Goal: Task Accomplishment & Management: Complete application form

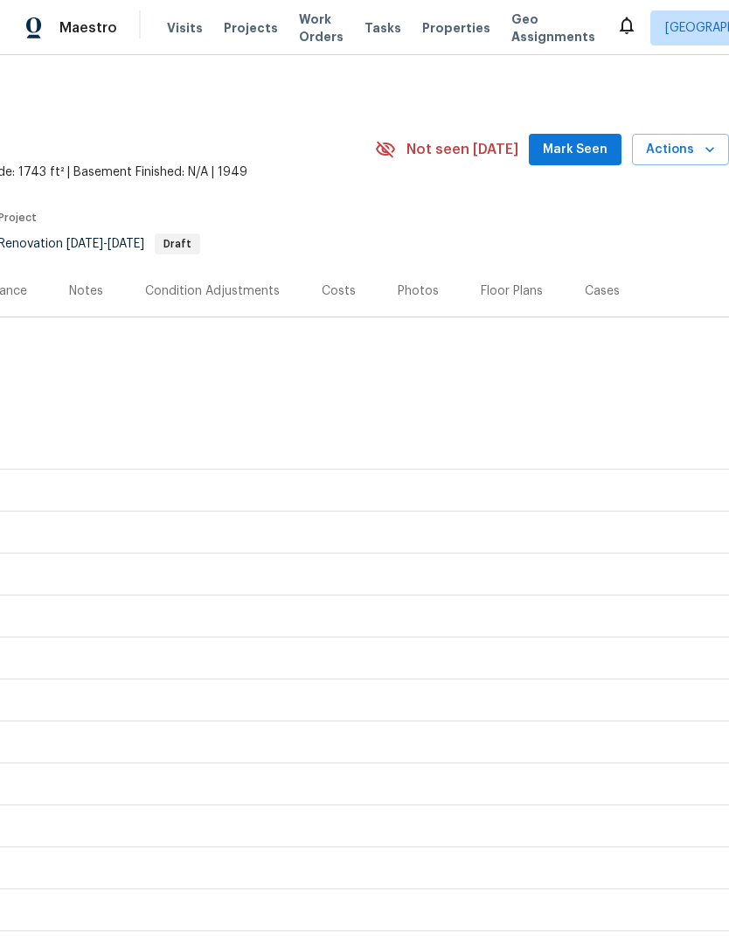
scroll to position [0, 259]
click at [686, 147] on span "Actions" at bounding box center [680, 150] width 69 height 22
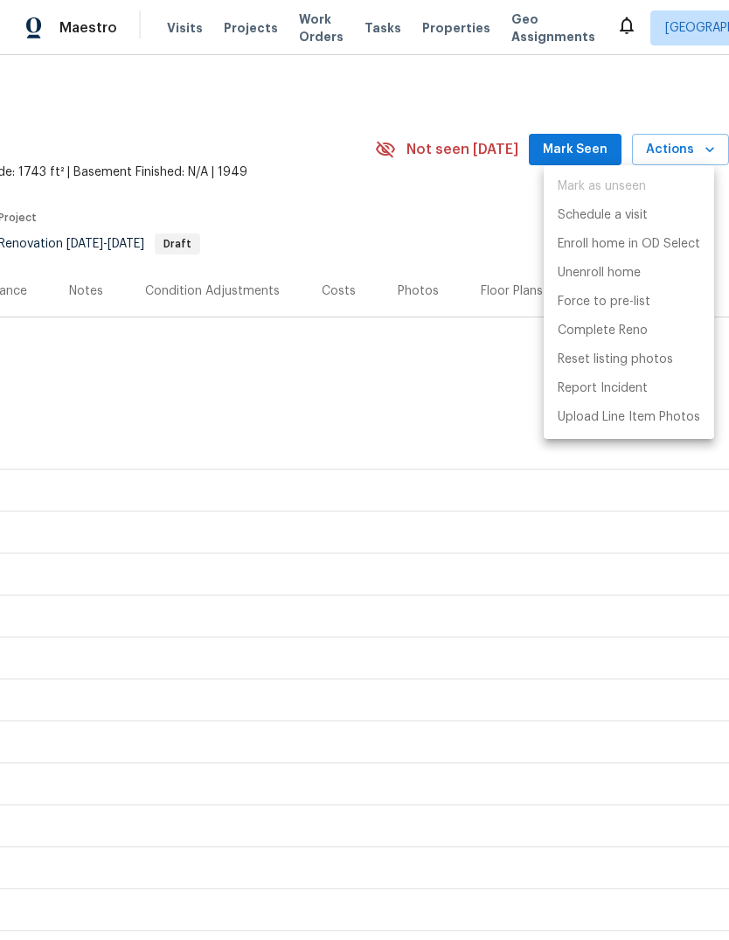
click at [406, 364] on div at bounding box center [364, 470] width 729 height 940
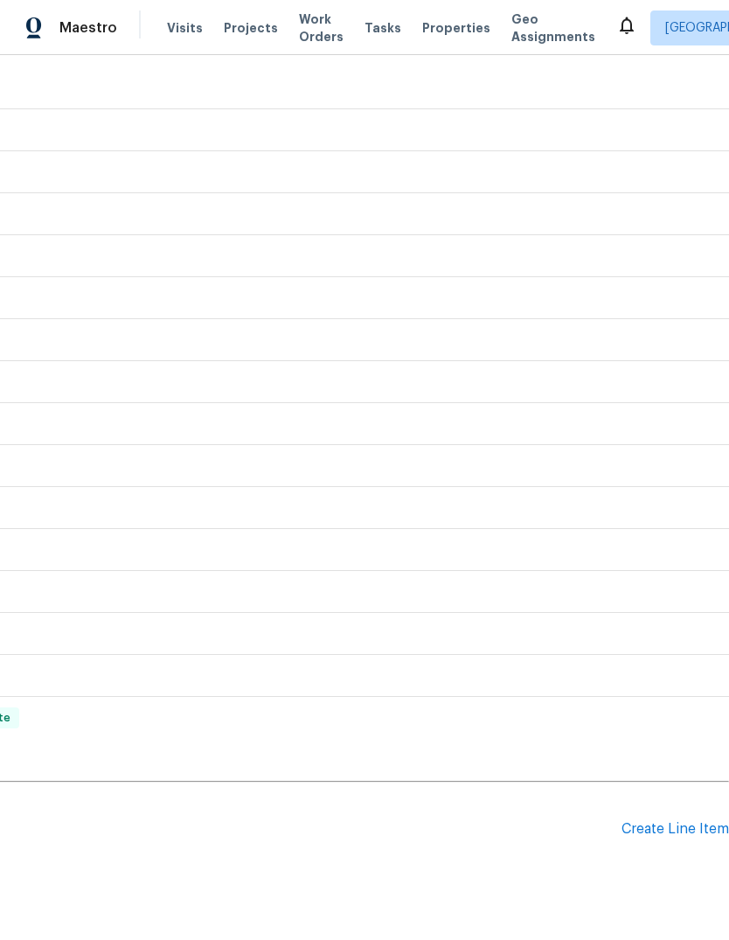
scroll to position [360, 259]
click at [678, 821] on div "Create Line Item" at bounding box center [676, 829] width 108 height 17
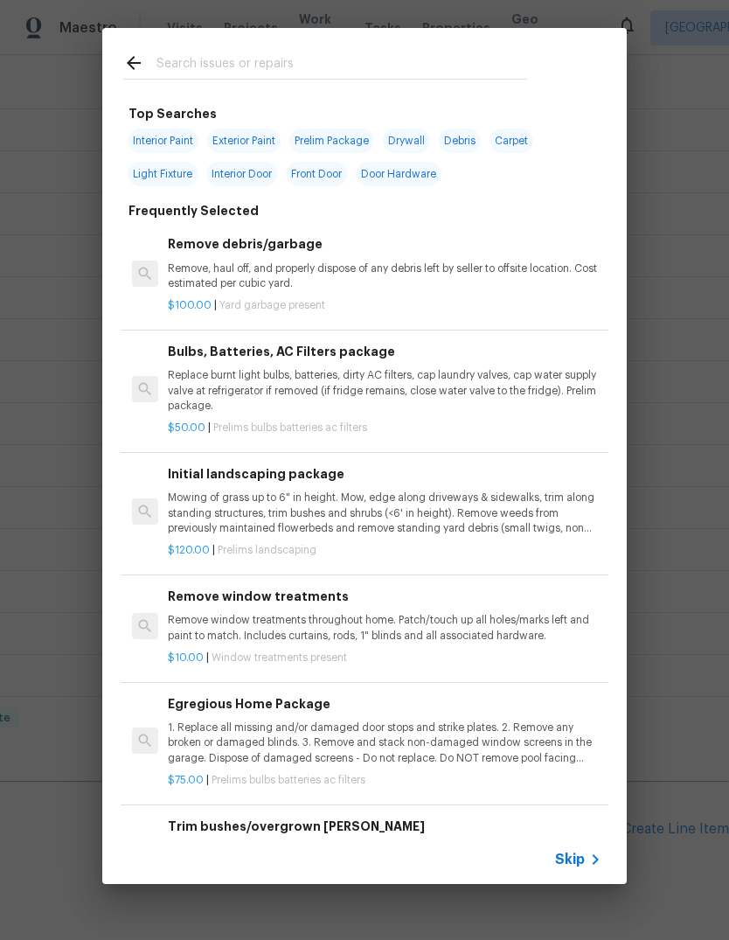
click at [393, 58] on input "text" at bounding box center [341, 65] width 371 height 26
type input "Clea"
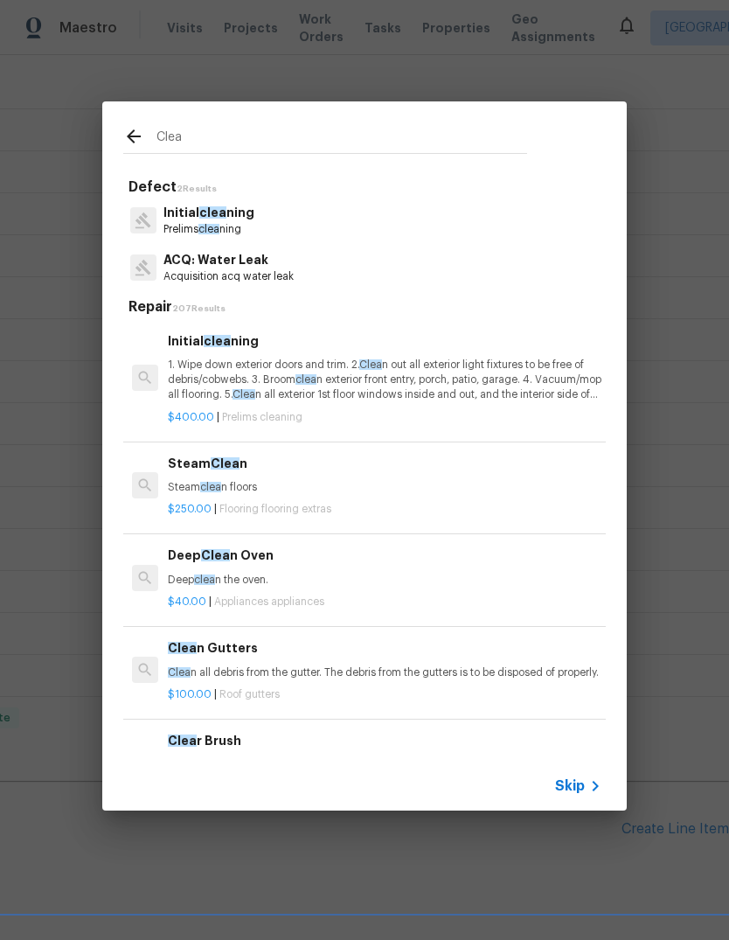
click at [394, 369] on p "1. Wipe down exterior doors and trim. 2. Clea n out all exterior light fixtures…" at bounding box center [385, 380] width 434 height 45
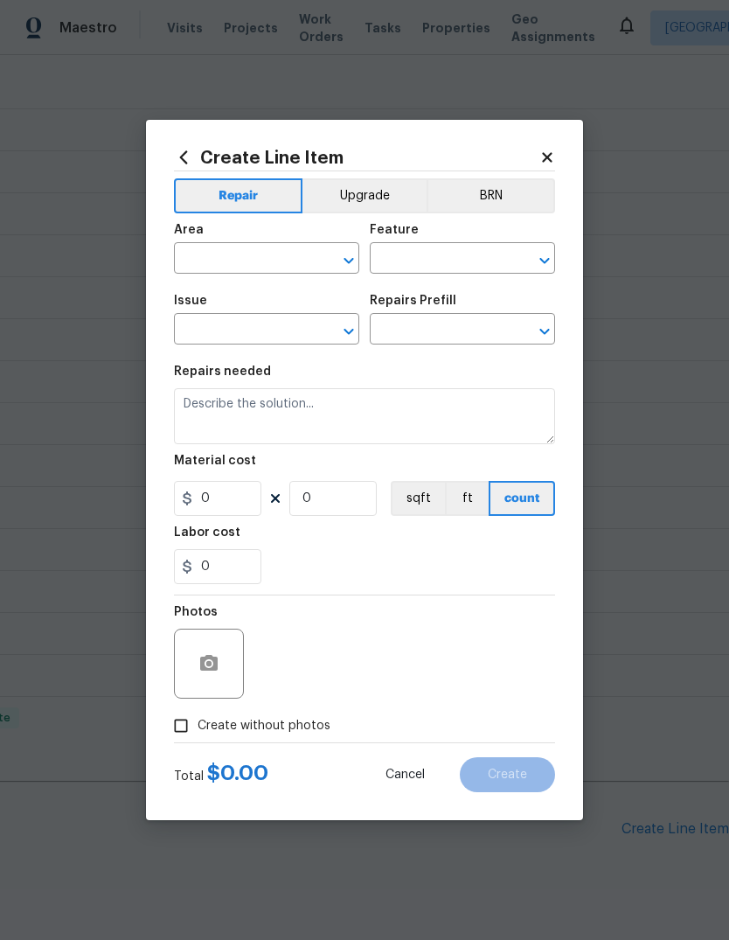
click at [393, 274] on input "text" at bounding box center [438, 260] width 136 height 27
type input "Home Readiness Packages"
type input "Initial cleaning"
type textarea "1. Wipe down exterior doors and trim. 2. Clean out all exterior light fixtures …"
type input "1"
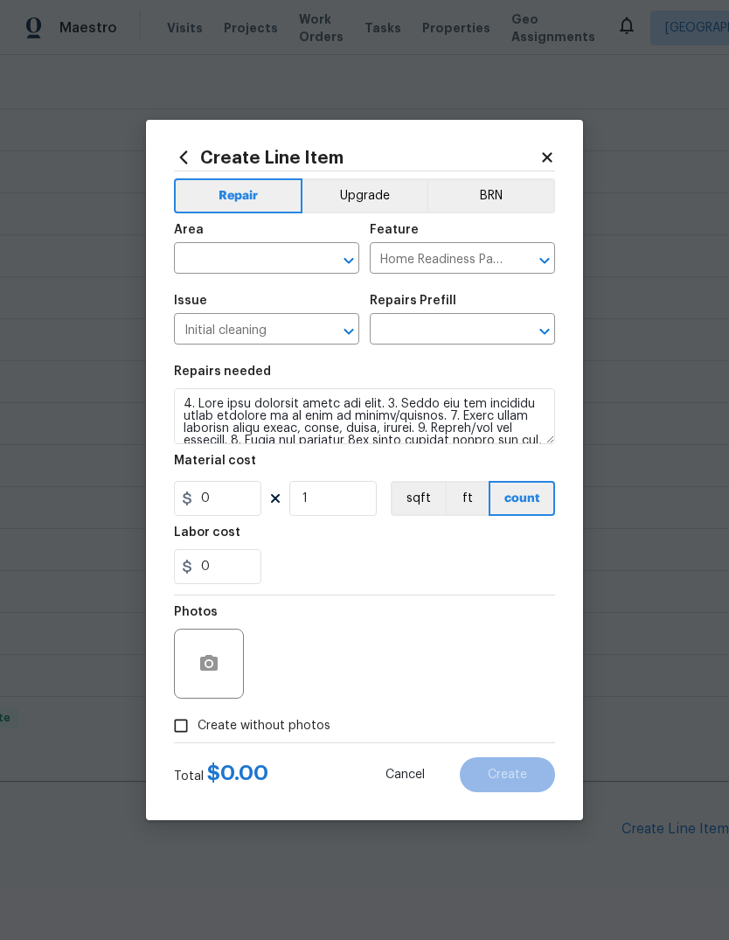
type input "Initial cleaning $400.00"
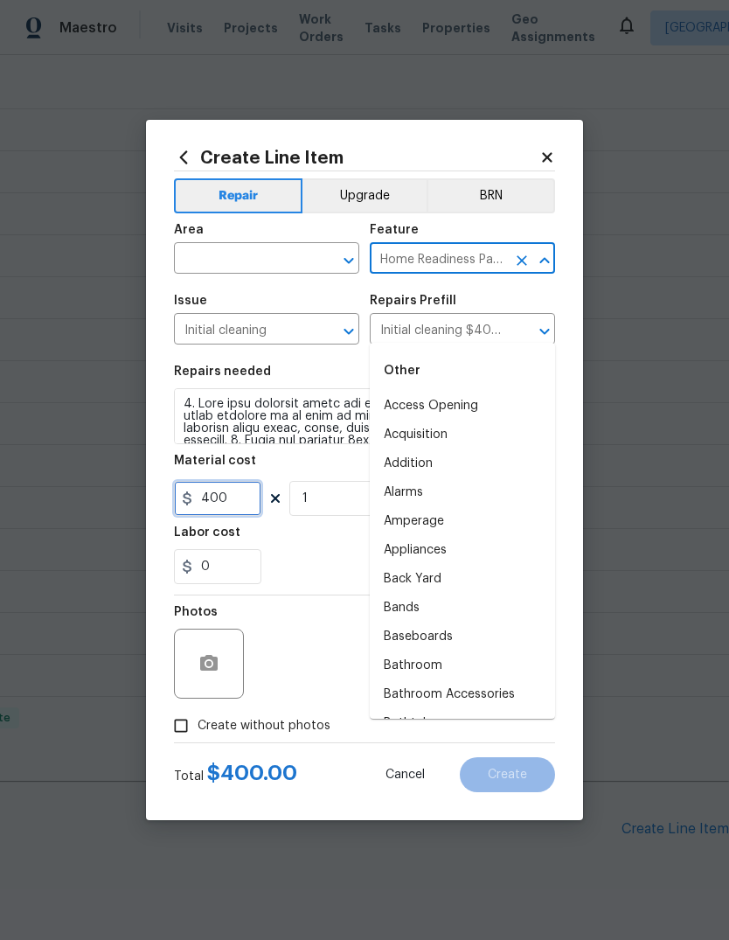
click at [236, 505] on input "400" at bounding box center [217, 498] width 87 height 35
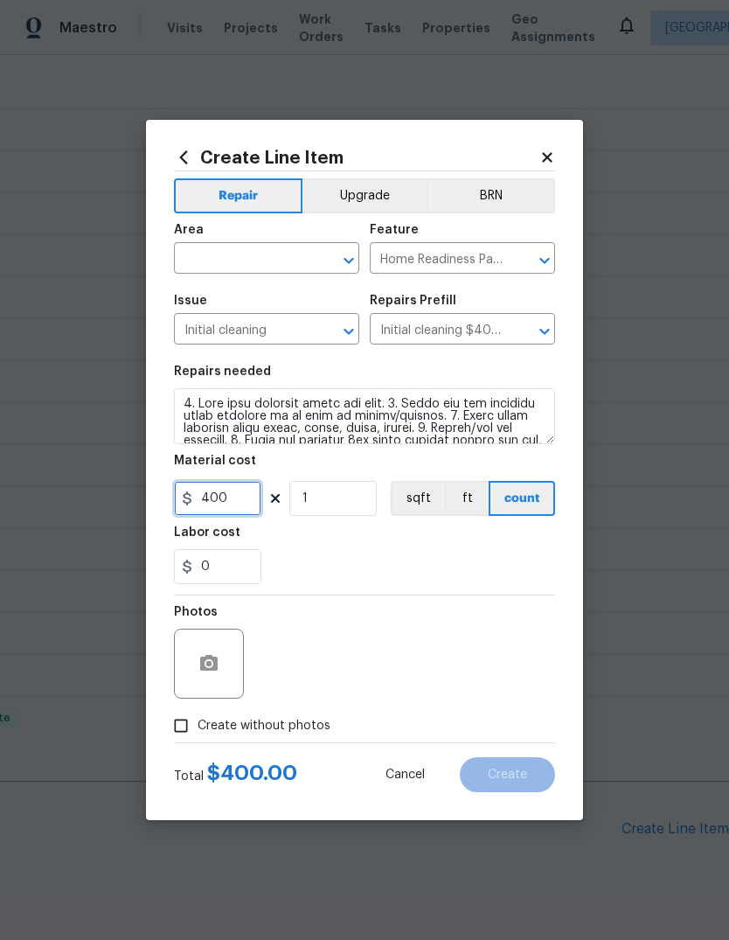
click at [235, 504] on input "400" at bounding box center [217, 498] width 87 height 35
click at [226, 487] on input "400" at bounding box center [217, 498] width 87 height 35
type input "70"
click at [452, 540] on div "Labor cost" at bounding box center [364, 537] width 381 height 23
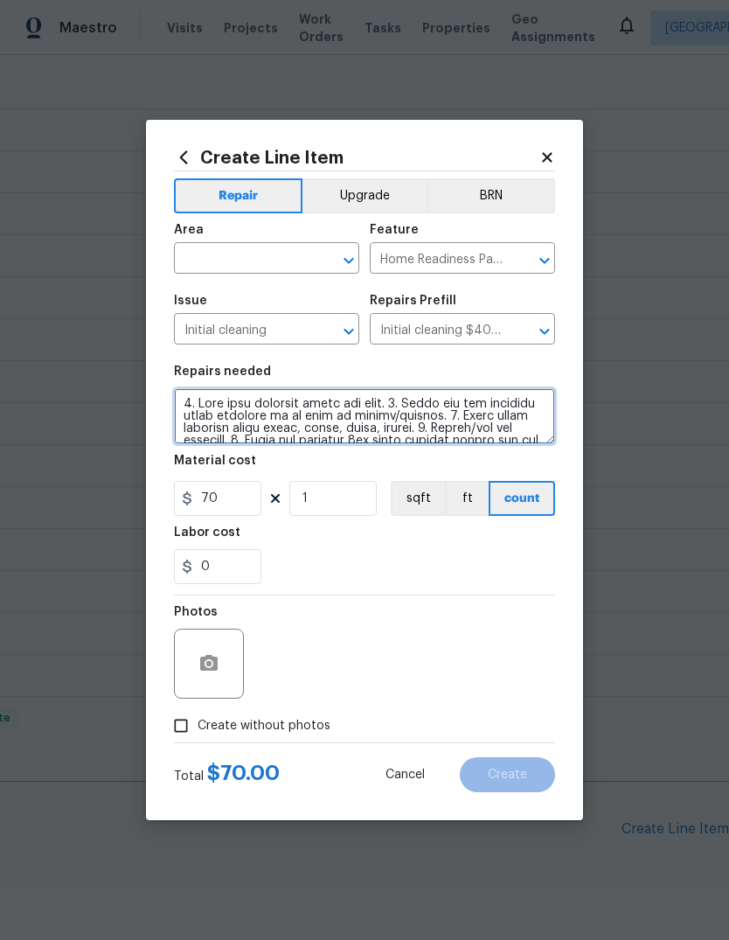
click at [282, 429] on textarea at bounding box center [364, 416] width 381 height 56
click at [300, 415] on textarea at bounding box center [364, 416] width 381 height 56
click at [300, 414] on textarea at bounding box center [364, 416] width 381 height 56
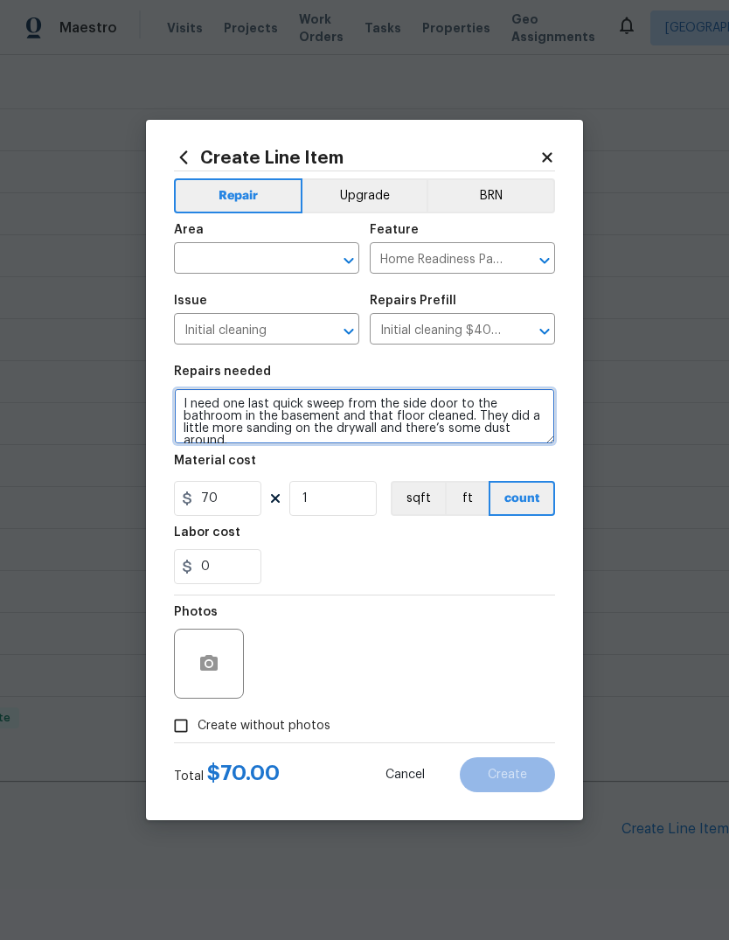
scroll to position [3, 0]
type textarea "I need one last quick sweep from the side door to the bathroom in the basement …"
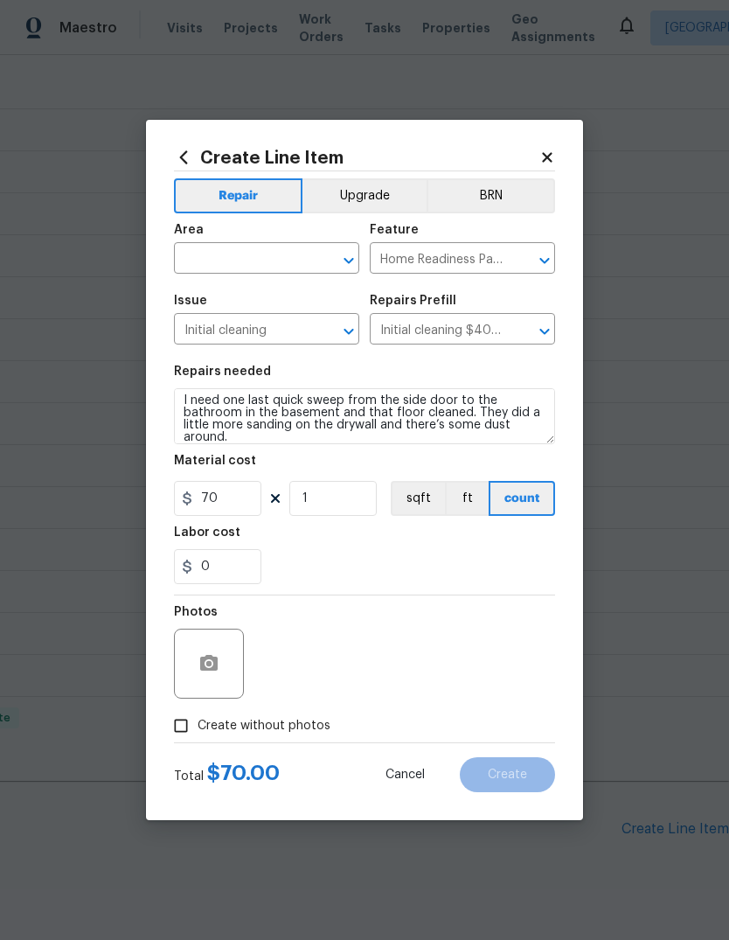
click at [250, 257] on input "text" at bounding box center [242, 260] width 136 height 27
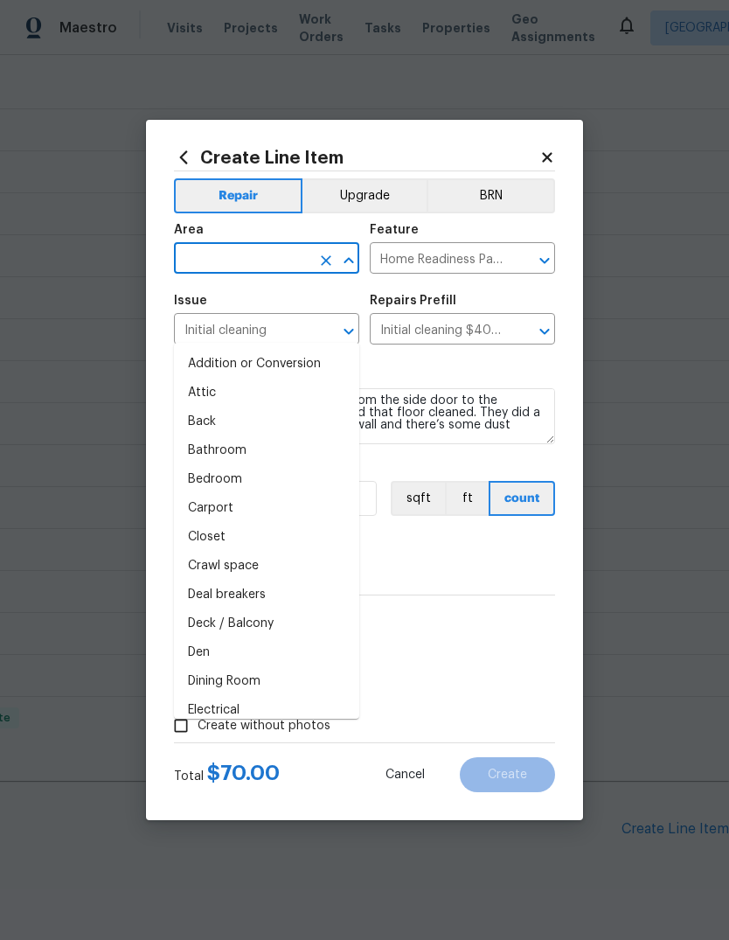
click at [278, 436] on li "Bathroom" at bounding box center [266, 450] width 185 height 29
type input "Bathroom"
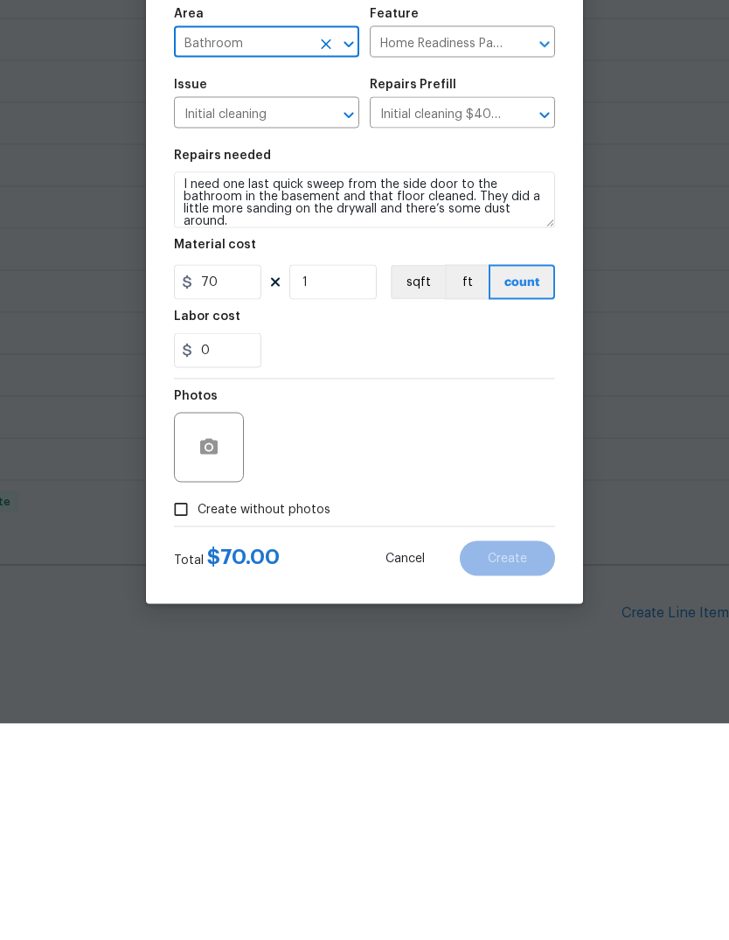
click at [260, 709] on label "Create without photos" at bounding box center [247, 725] width 166 height 33
click at [198, 709] on input "Create without photos" at bounding box center [180, 725] width 33 height 33
checkbox input "true"
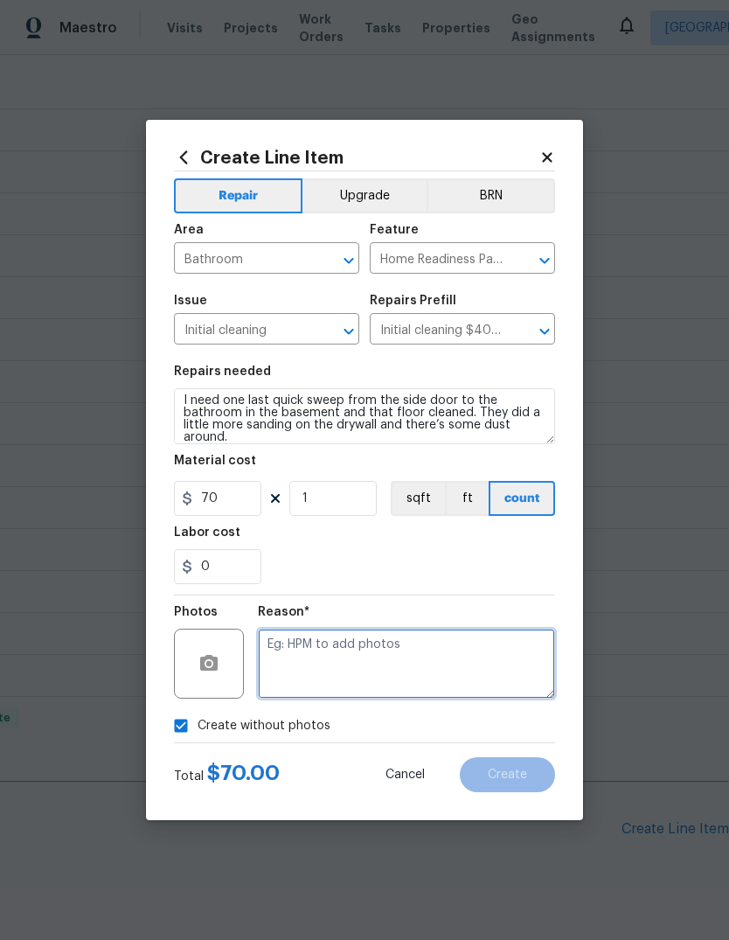
click at [429, 646] on textarea at bounding box center [406, 664] width 297 height 70
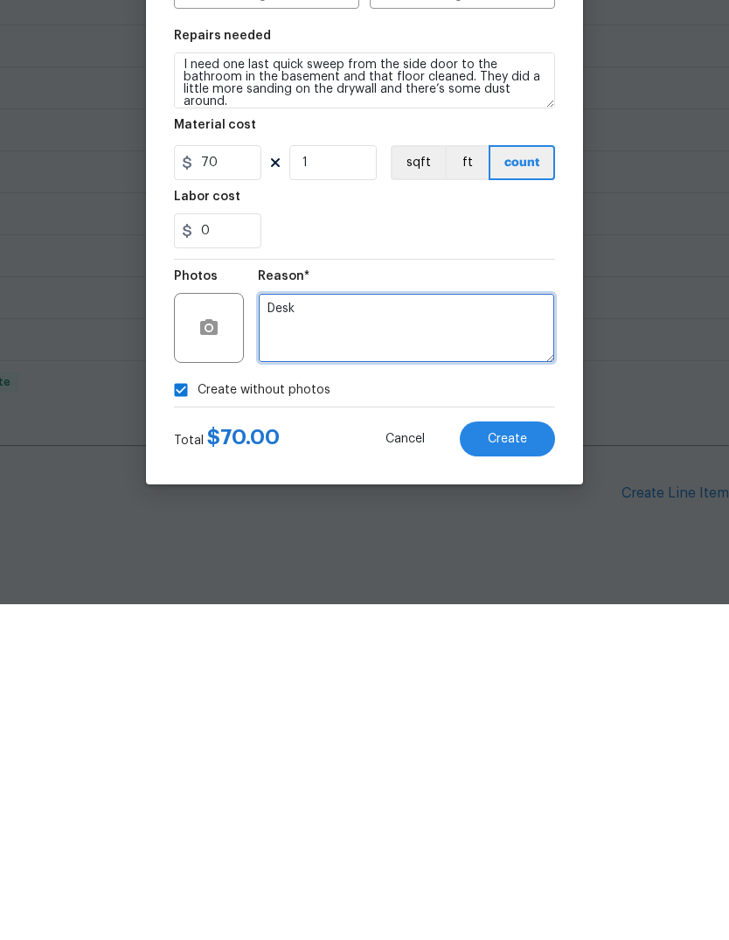
type textarea "Desk"
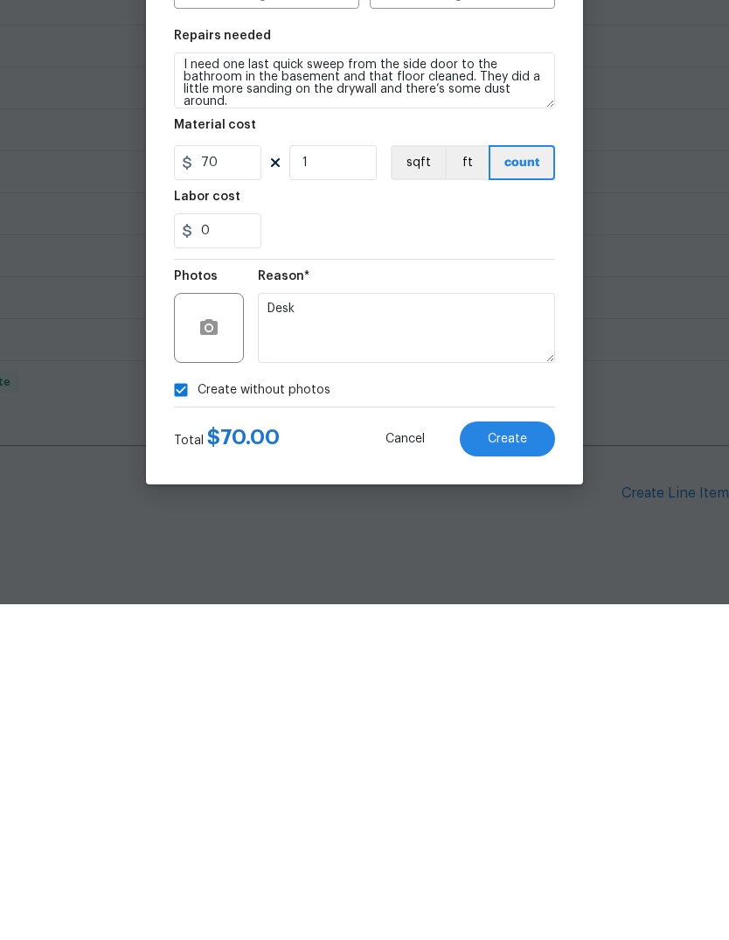
click at [525, 757] on button "Create" at bounding box center [507, 774] width 95 height 35
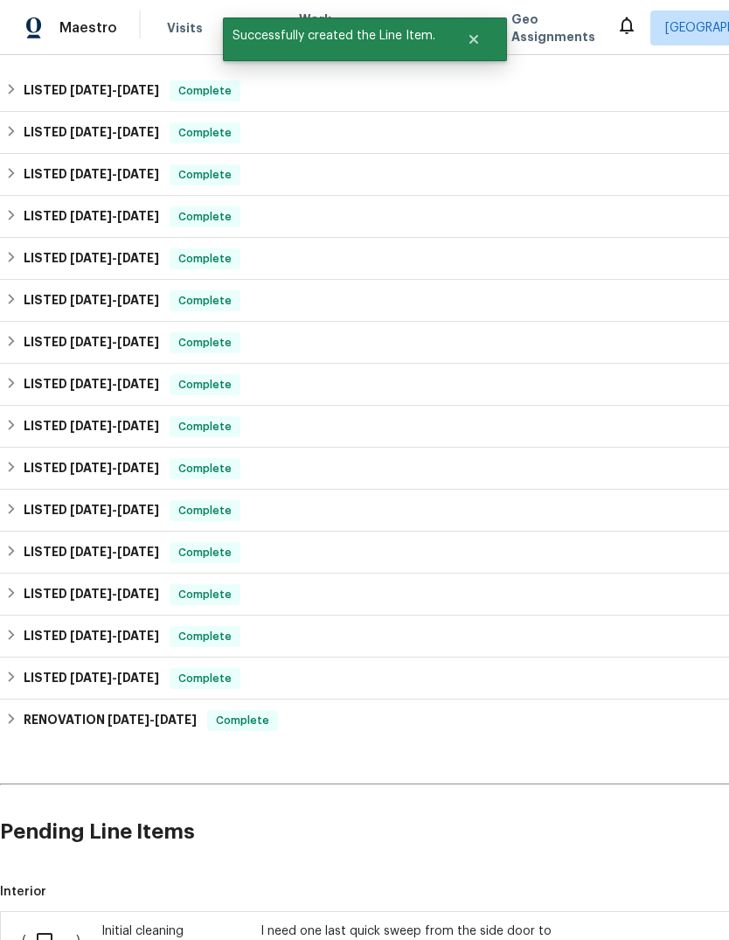
scroll to position [358, 0]
click at [39, 922] on input "checkbox" at bounding box center [51, 940] width 50 height 37
checkbox input "true"
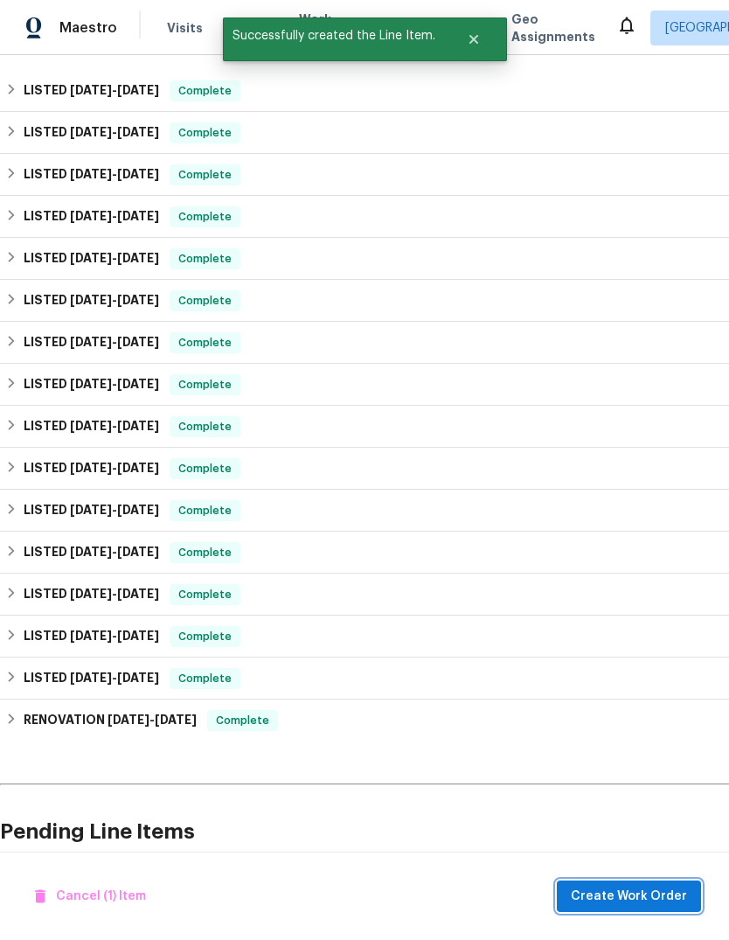
click at [624, 893] on span "Create Work Order" at bounding box center [629, 897] width 116 height 22
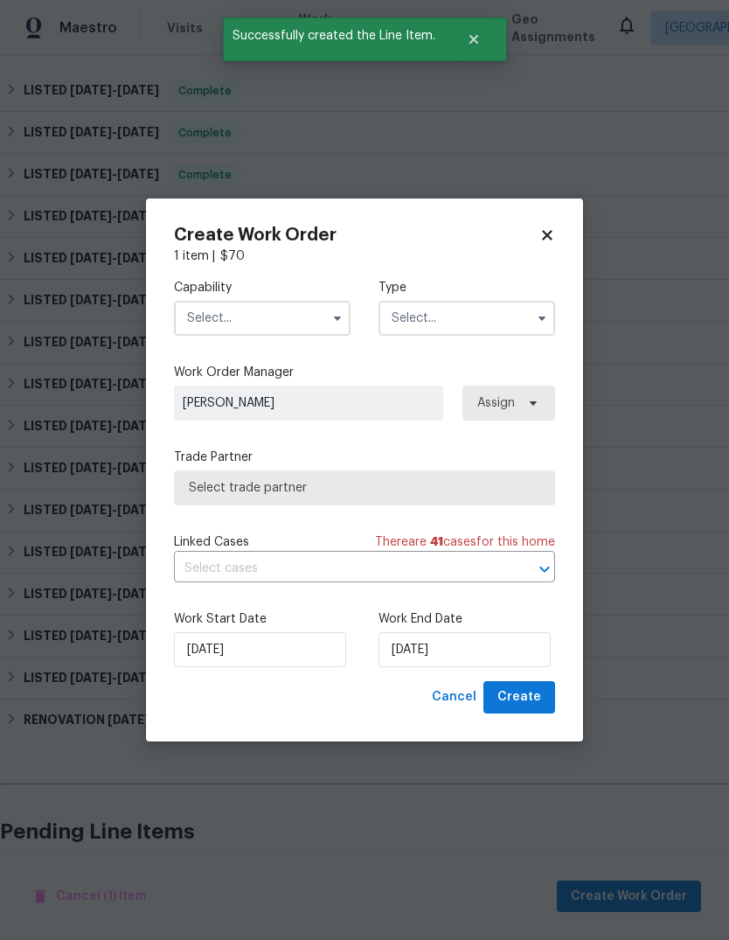
click at [307, 317] on input "text" at bounding box center [262, 318] width 177 height 35
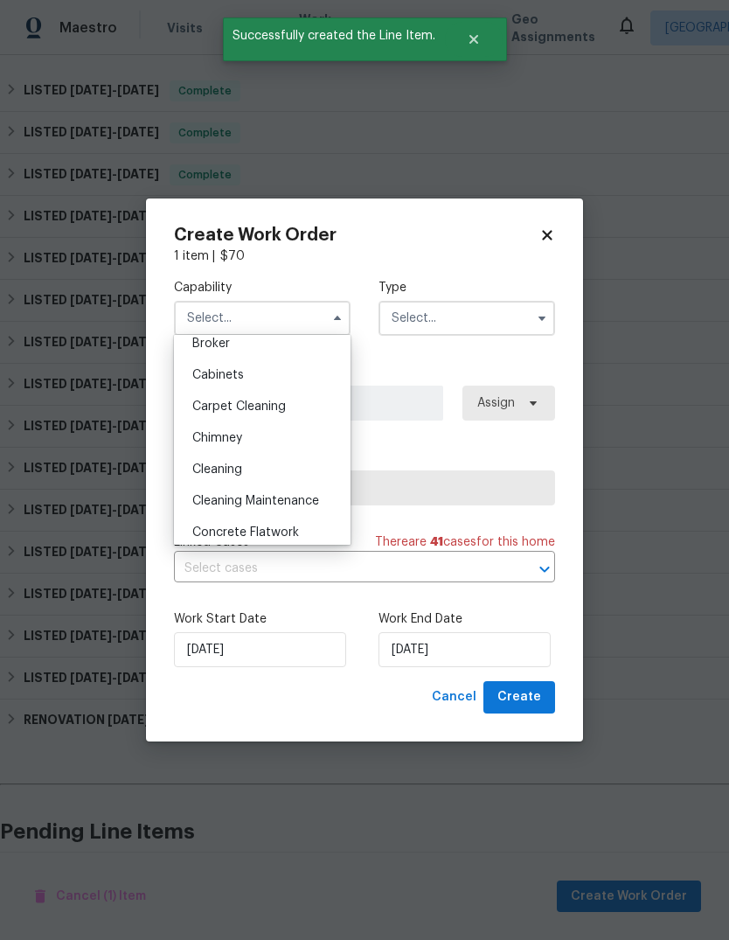
scroll to position [144, 0]
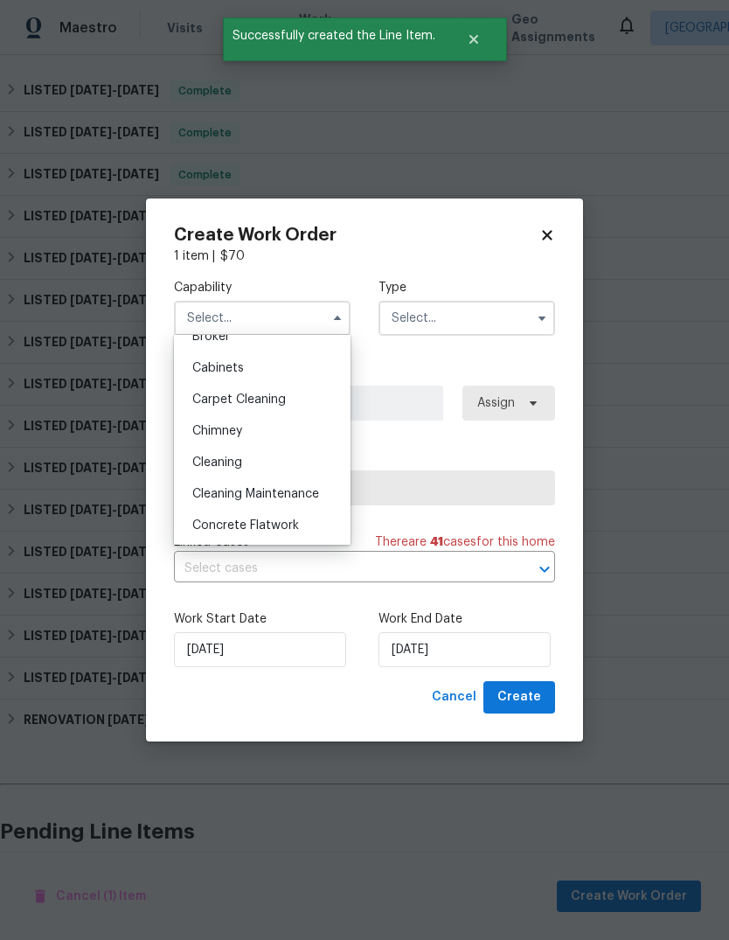
click at [276, 456] on div "Cleaning" at bounding box center [262, 462] width 168 height 31
type input "Cleaning"
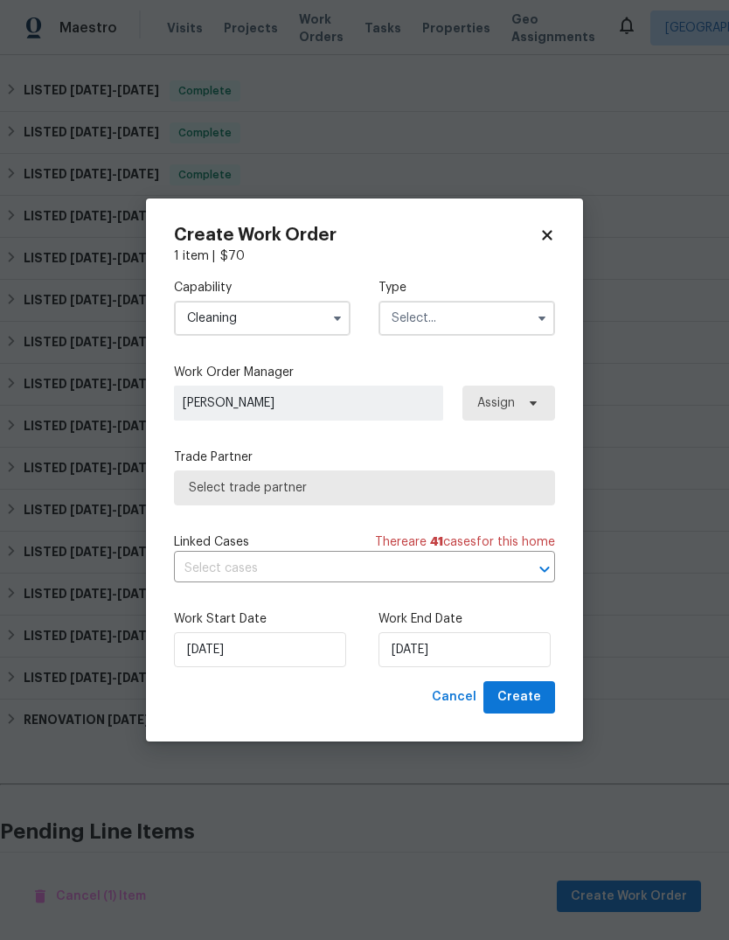
click at [474, 319] on input "text" at bounding box center [467, 318] width 177 height 35
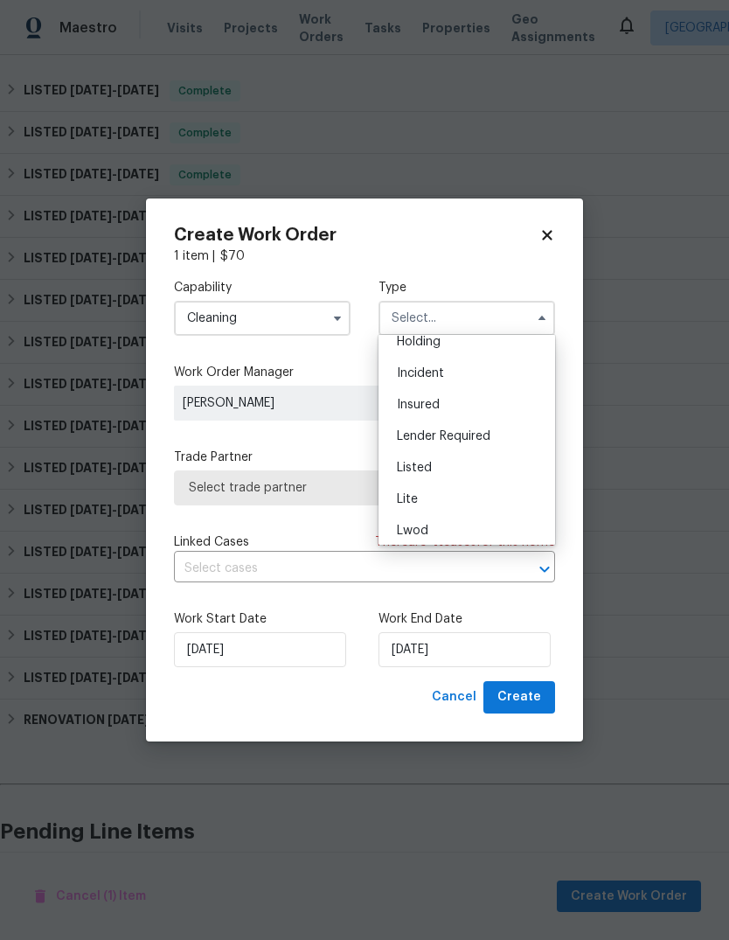
scroll to position [77, 0]
click at [455, 461] on div "Listed" at bounding box center [467, 466] width 168 height 31
type input "Listed"
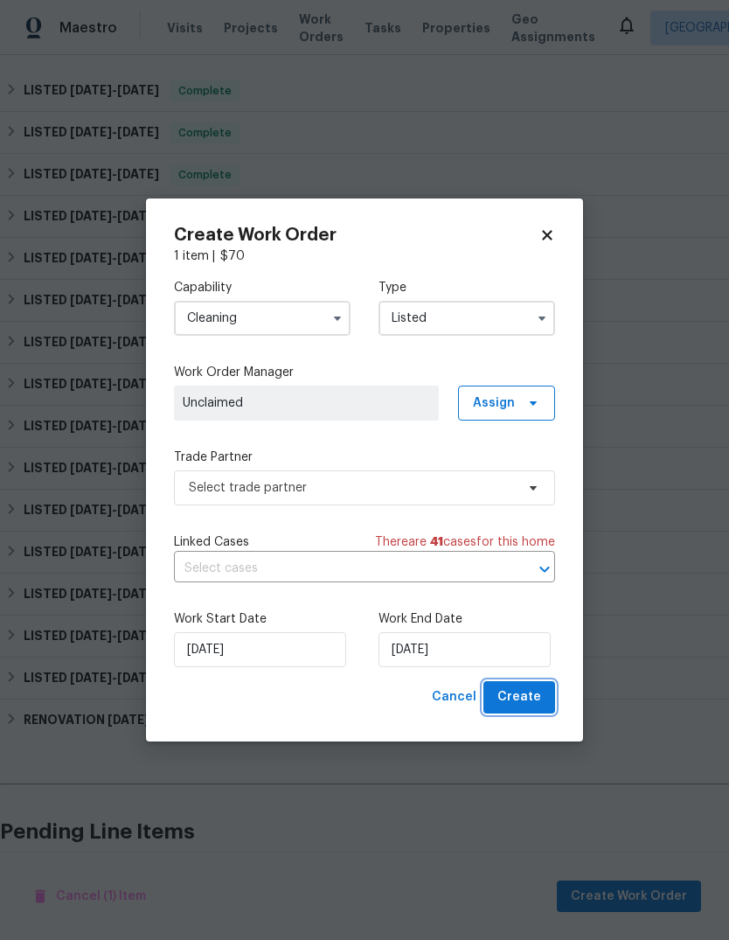
click at [545, 705] on button "Create" at bounding box center [519, 697] width 72 height 32
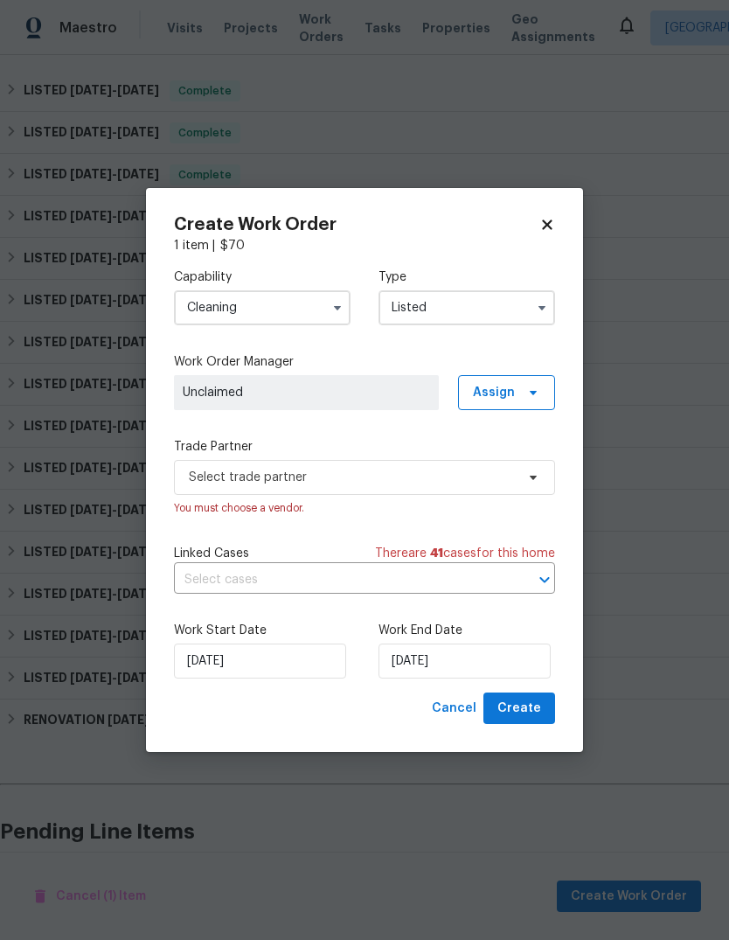
click at [417, 583] on input "text" at bounding box center [340, 579] width 332 height 27
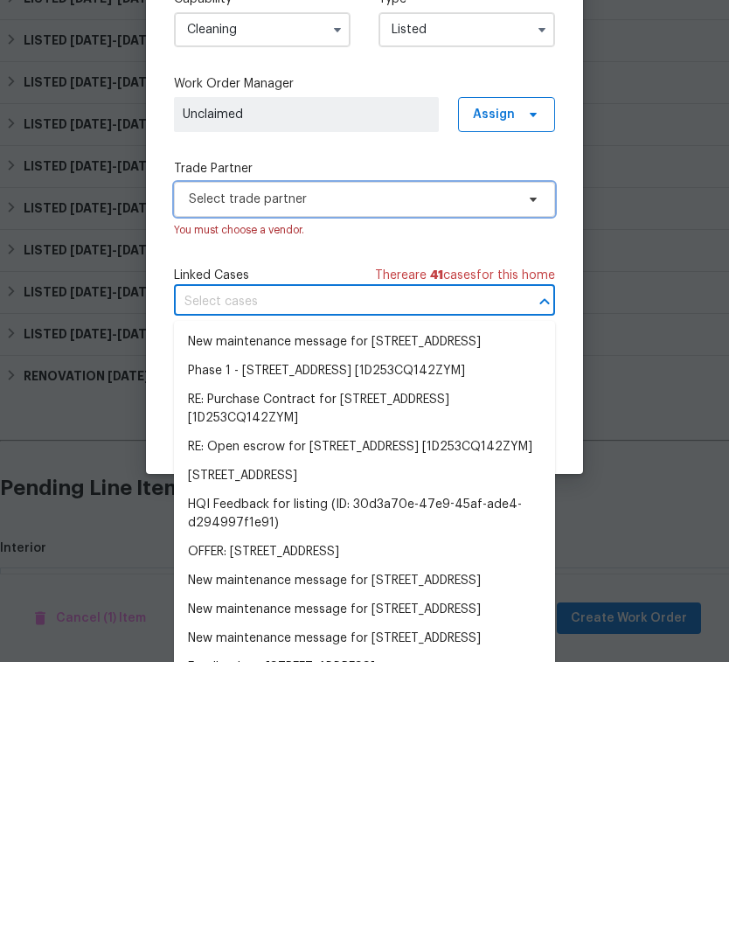
click at [458, 469] on span "Select trade partner" at bounding box center [352, 477] width 326 height 17
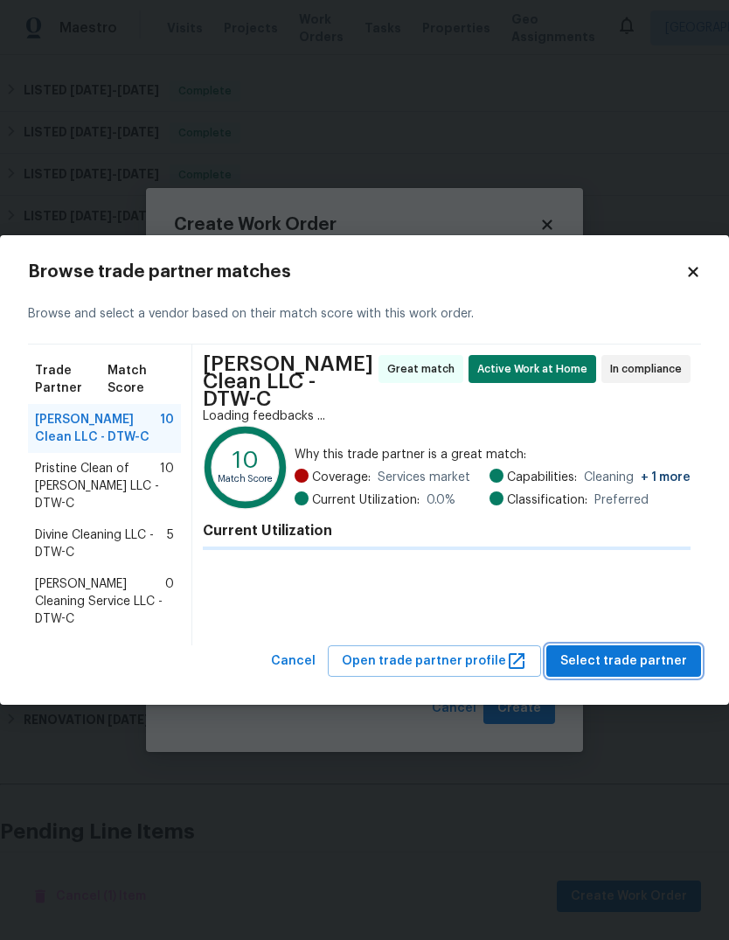
click at [610, 650] on span "Select trade partner" at bounding box center [623, 661] width 127 height 22
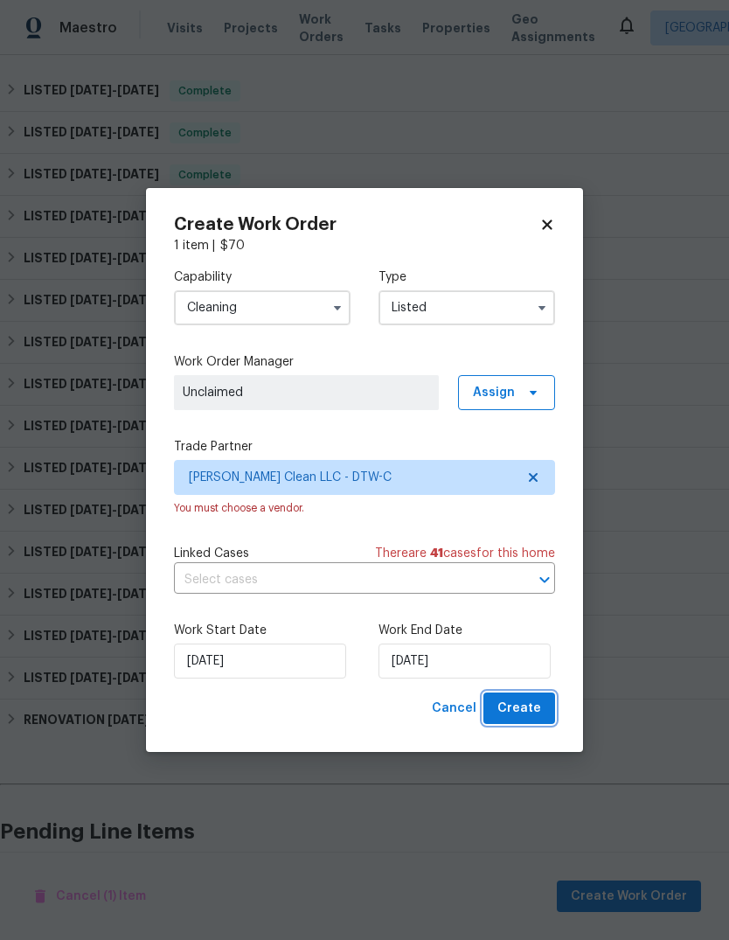
click at [514, 707] on span "Create" at bounding box center [519, 709] width 44 height 22
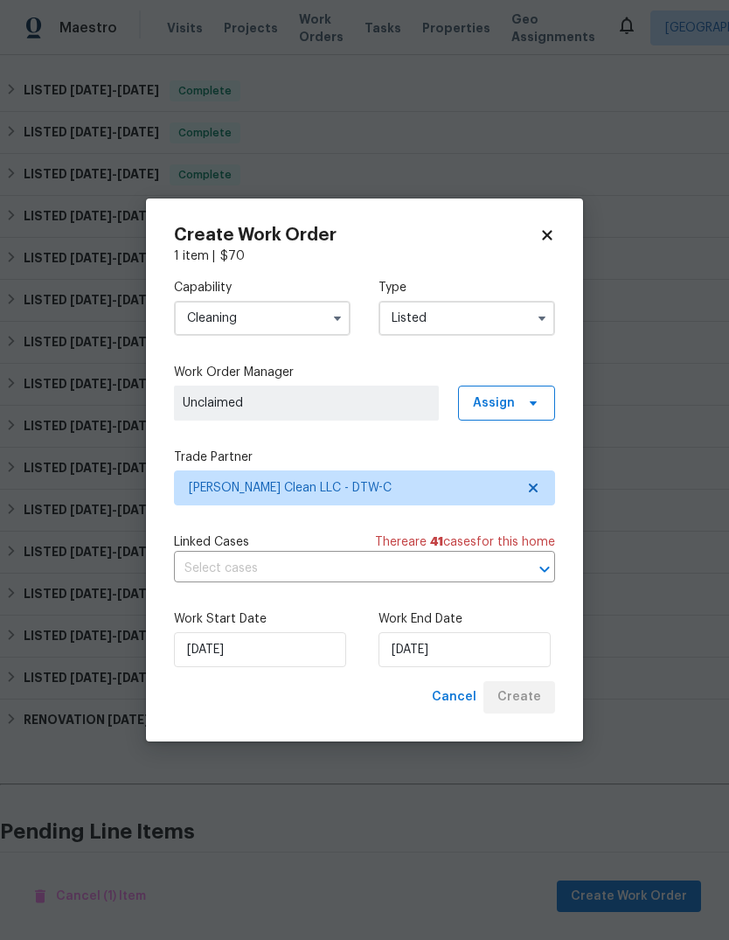
checkbox input "false"
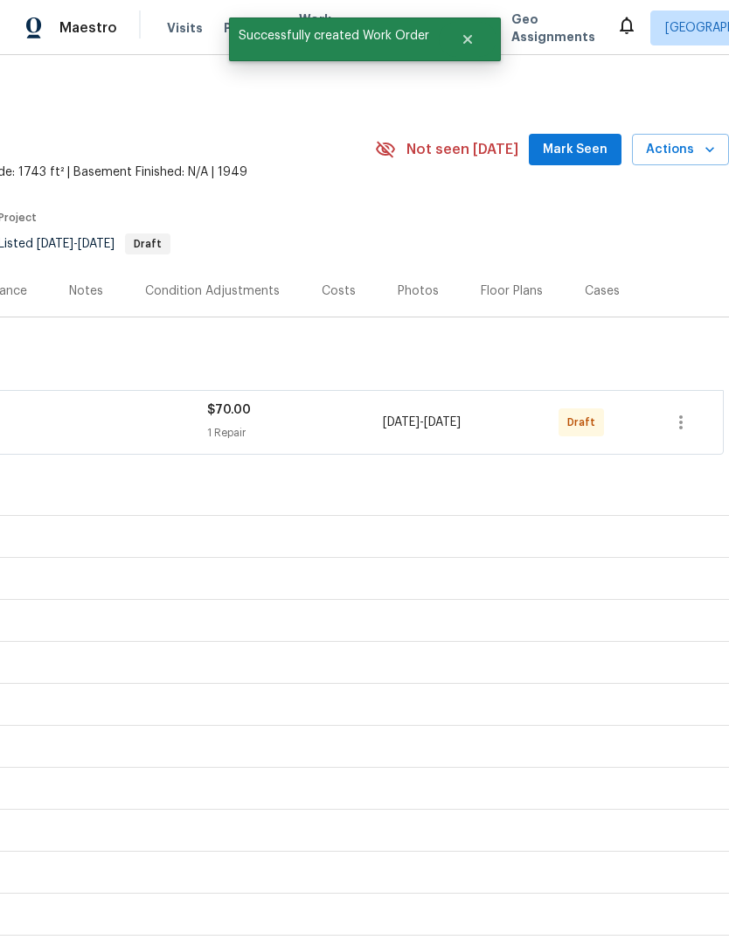
scroll to position [0, 259]
click at [683, 412] on icon "button" at bounding box center [681, 422] width 21 height 21
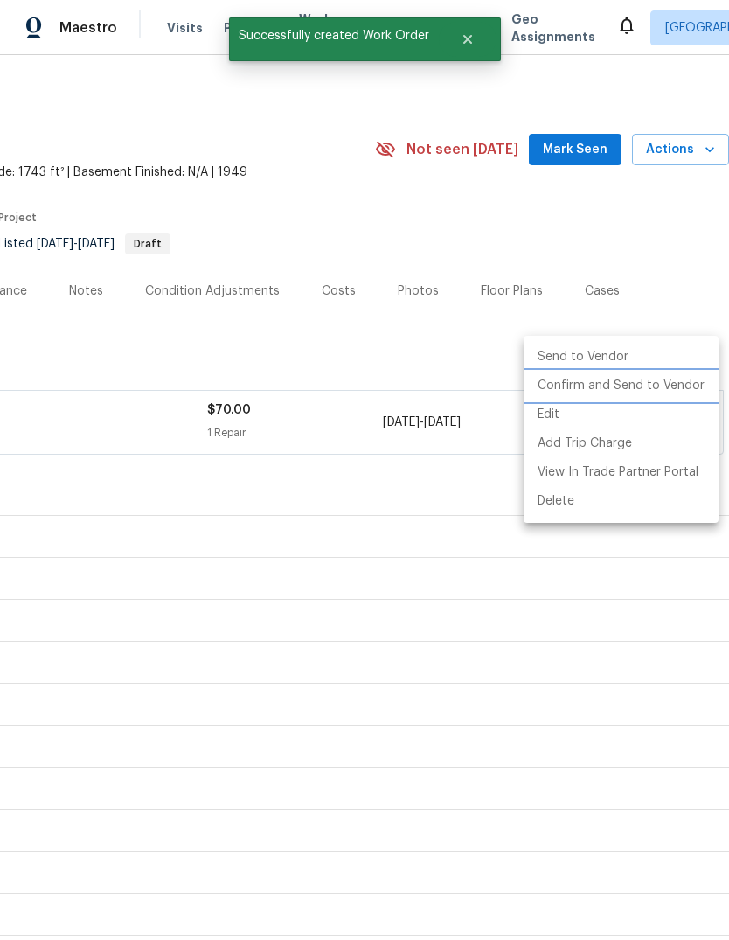
click at [659, 384] on li "Confirm and Send to Vendor" at bounding box center [621, 386] width 195 height 29
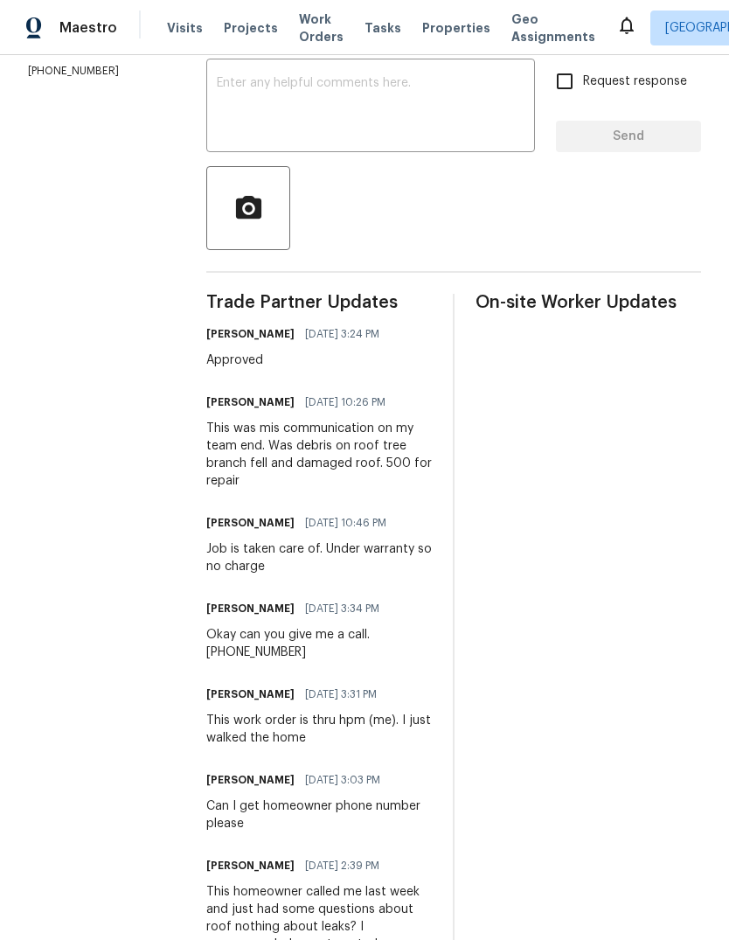
scroll to position [309, 0]
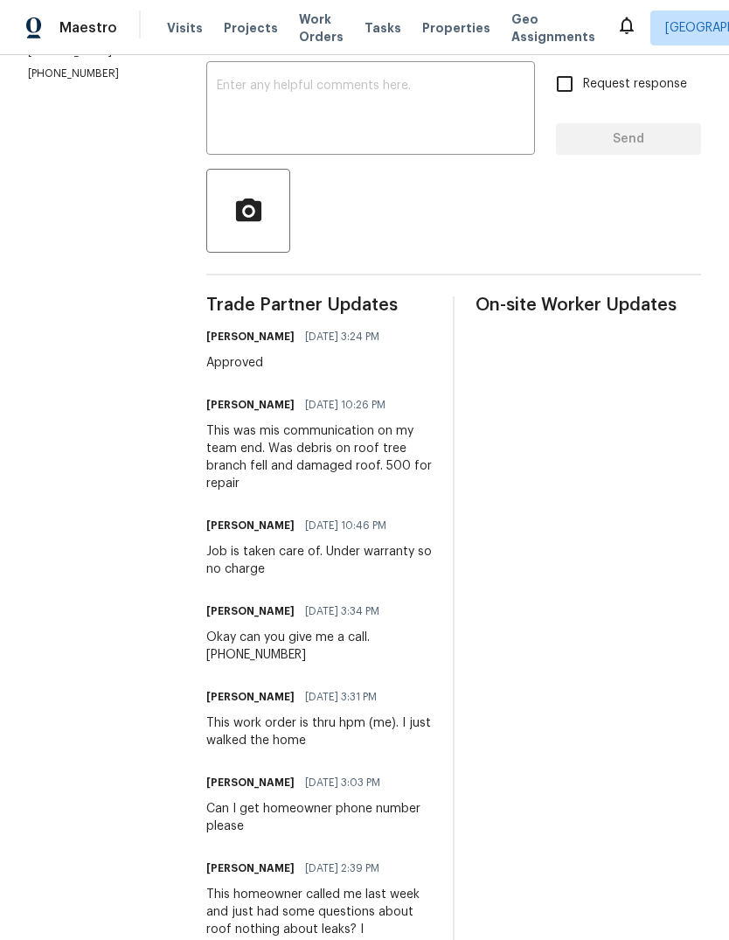
click at [616, 21] on icon at bounding box center [626, 25] width 21 height 21
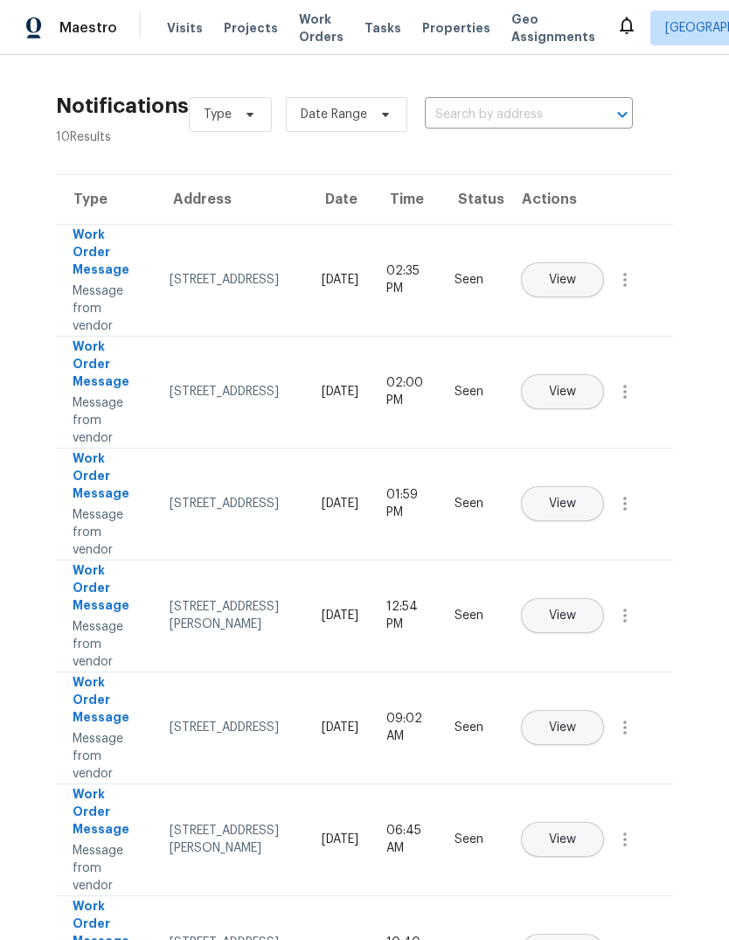
click at [397, 17] on div "Visits Projects Work Orders Tasks Properties Geo Assignments" at bounding box center [391, 27] width 449 height 35
click at [435, 12] on div "Visits Projects Work Orders Tasks Properties Geo Assignments" at bounding box center [391, 27] width 449 height 35
click at [434, 30] on span "Properties" at bounding box center [456, 27] width 68 height 17
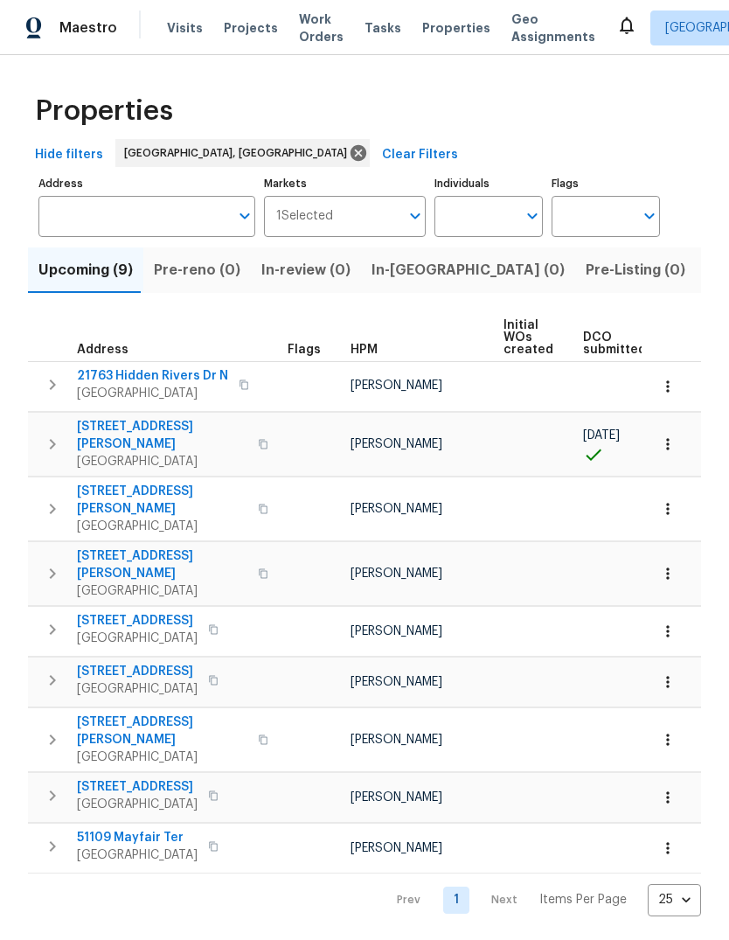
click at [696, 291] on button "Listed (18)" at bounding box center [743, 269] width 94 height 45
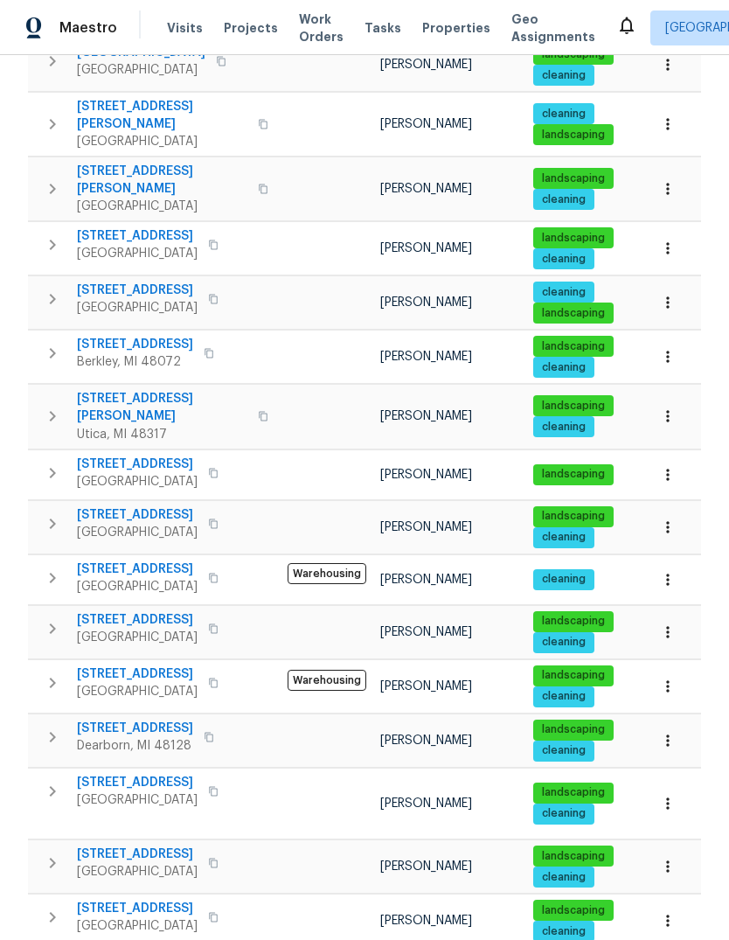
scroll to position [403, 0]
